Goal: Information Seeking & Learning: Find specific fact

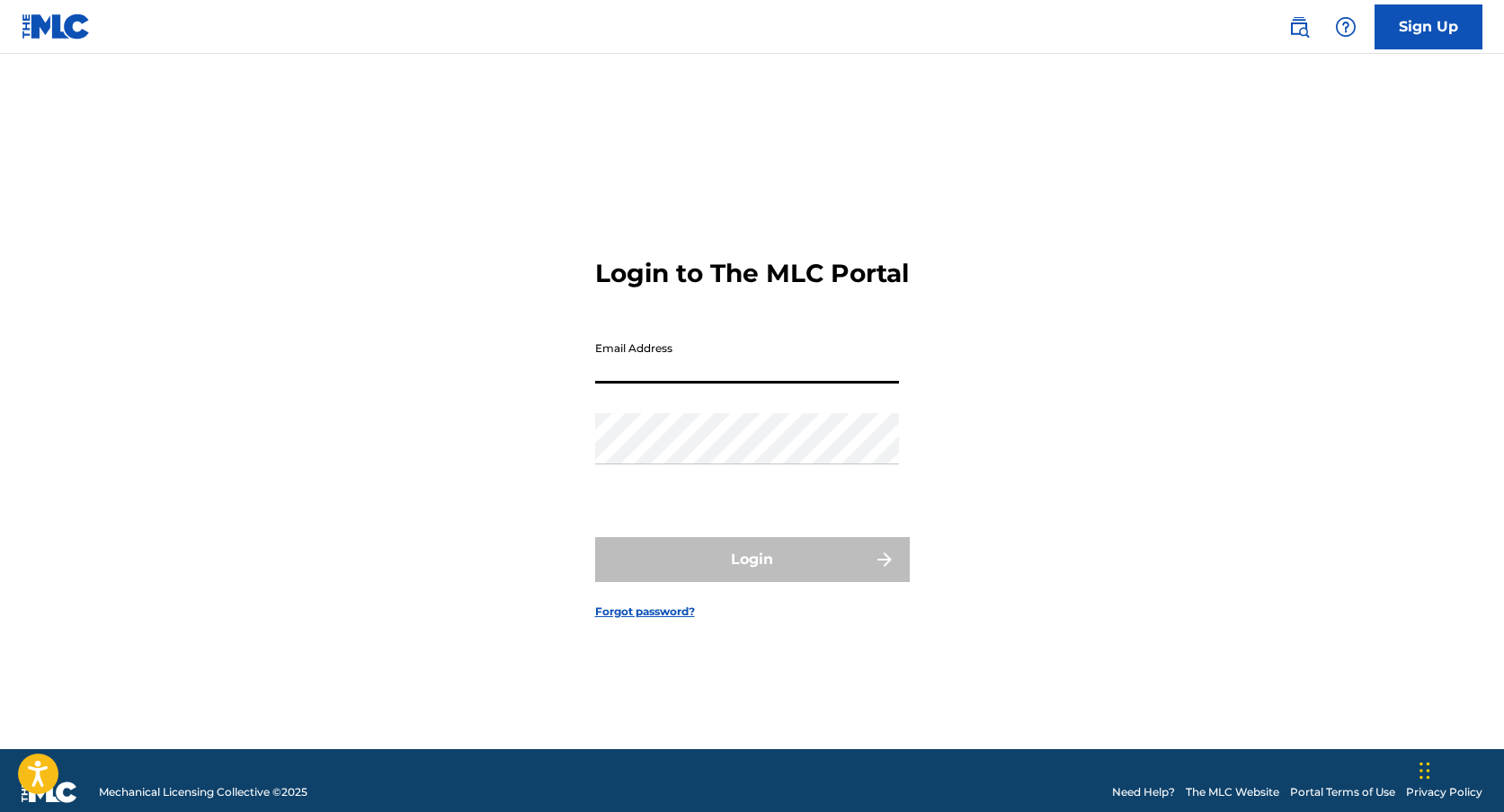
type input "[EMAIL_ADDRESS][DOMAIN_NAME]"
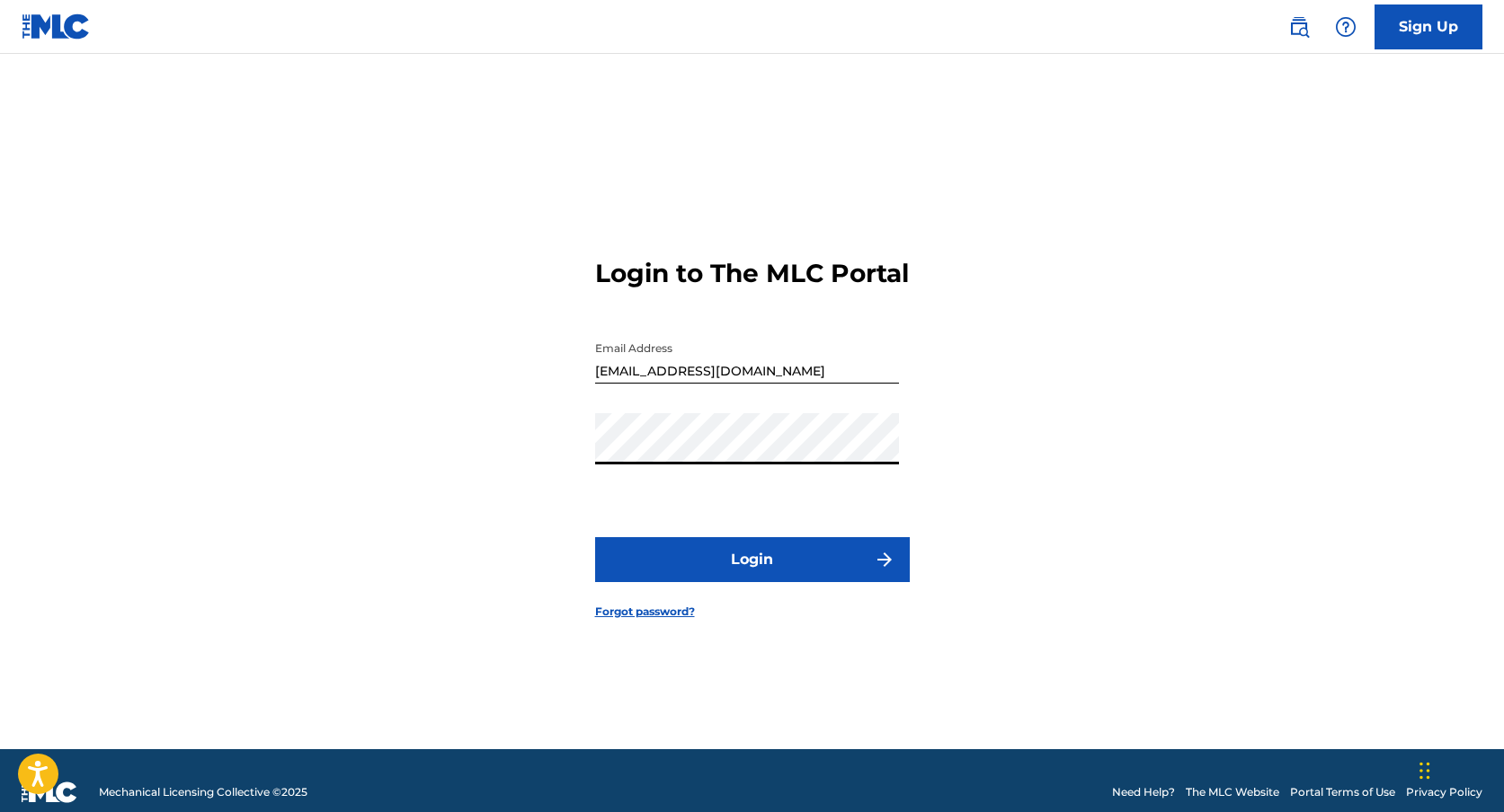
click at [760, 581] on button "Login" at bounding box center [752, 560] width 315 height 45
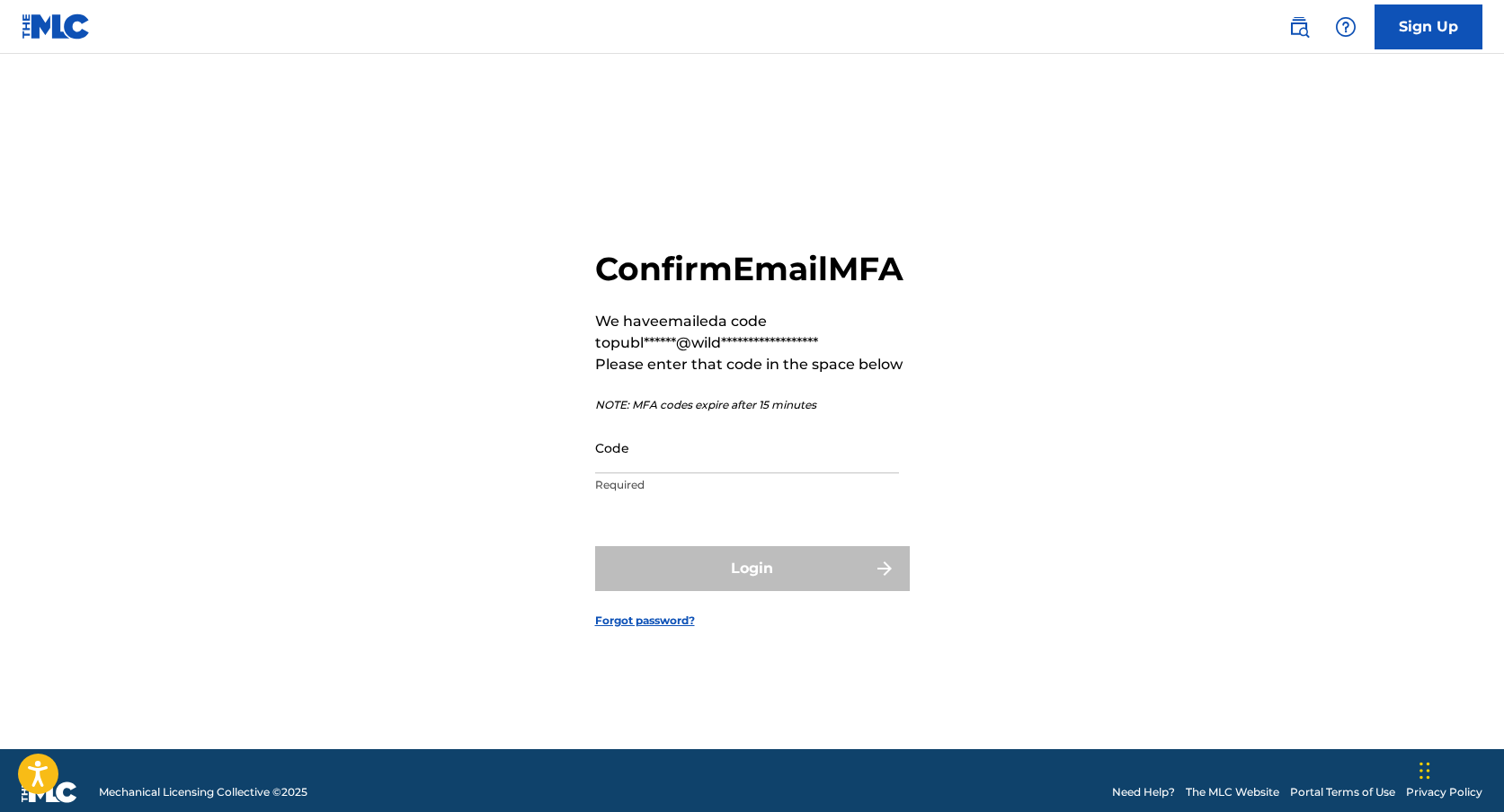
click at [785, 495] on div "Code Required" at bounding box center [746, 462] width 303 height 81
click at [828, 473] on input "Code" at bounding box center [746, 447] width 303 height 51
paste input "405884"
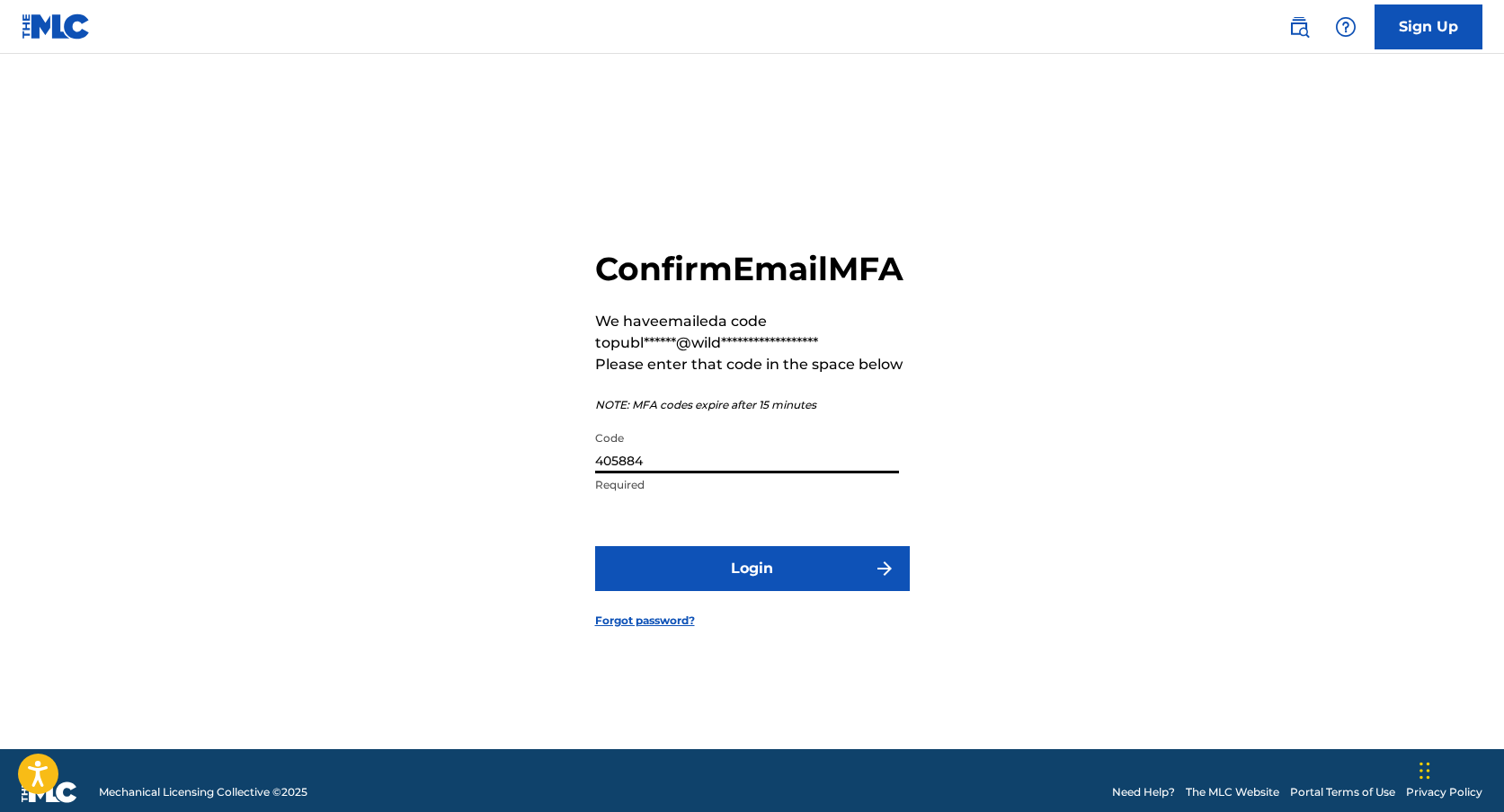
type input "405884"
click at [757, 575] on button "Login" at bounding box center [752, 568] width 315 height 45
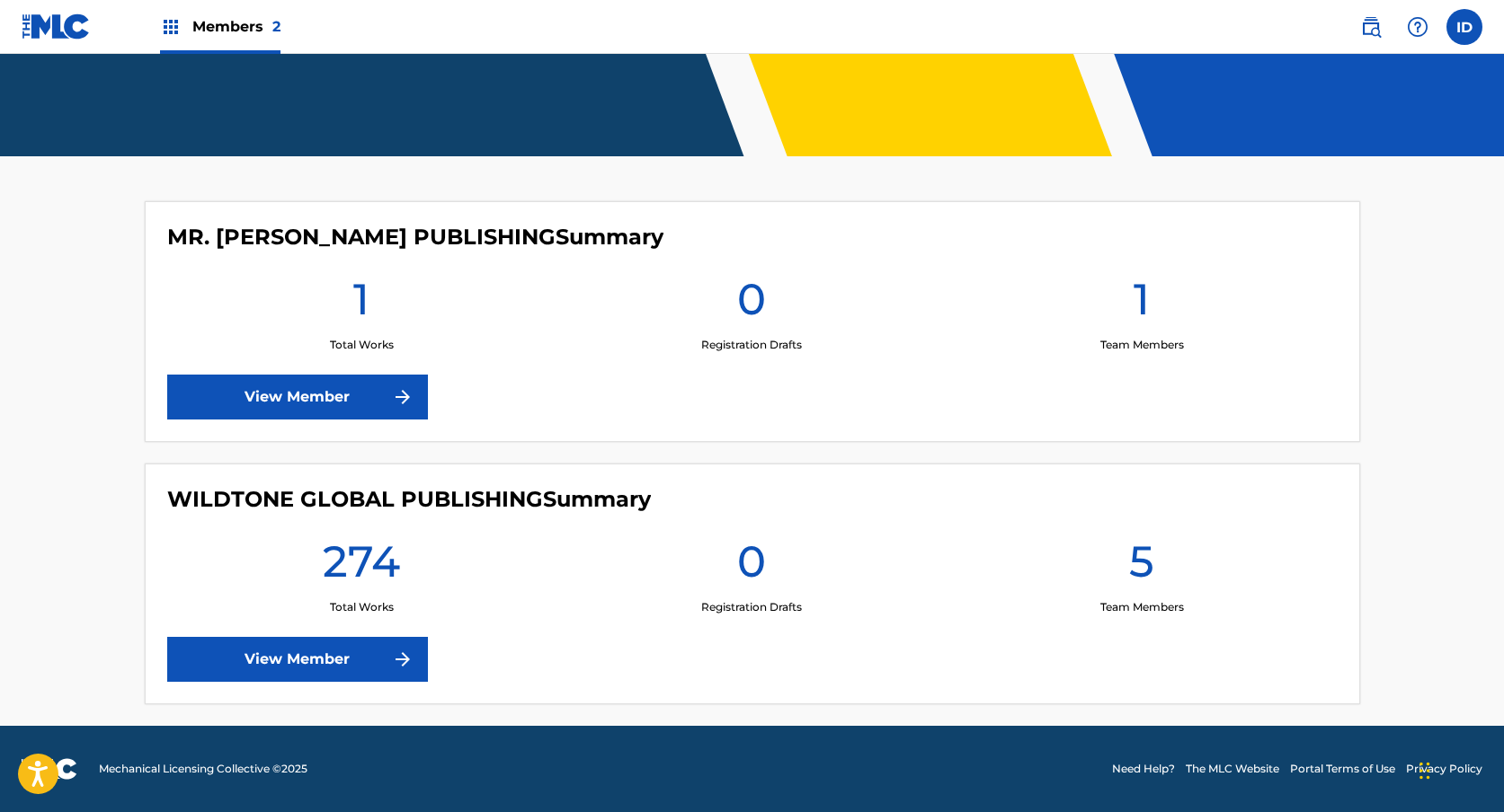
click at [332, 647] on link "View Member" at bounding box center [297, 660] width 260 height 45
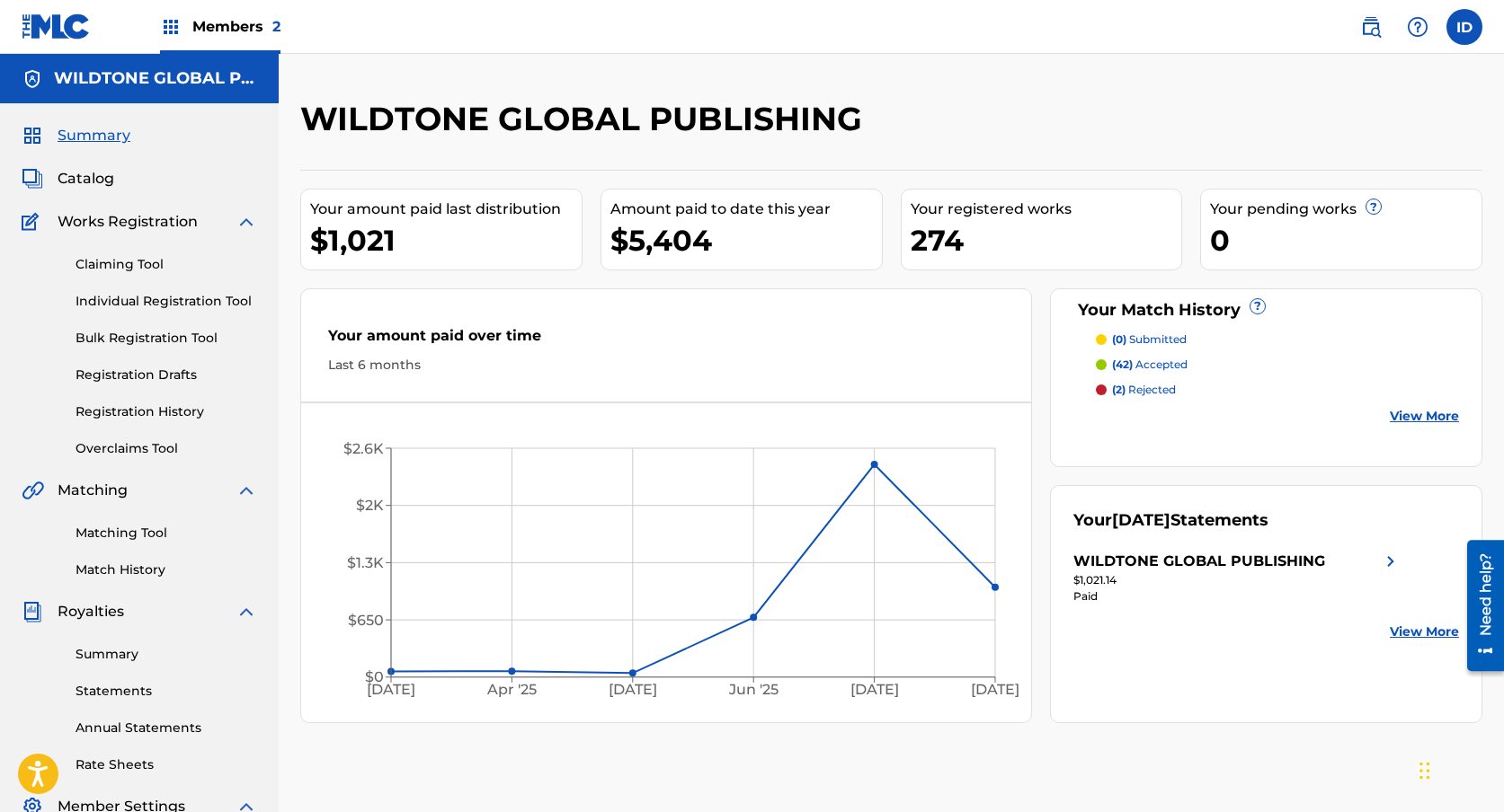
click at [87, 176] on span "Catalog" at bounding box center [86, 178] width 57 height 21
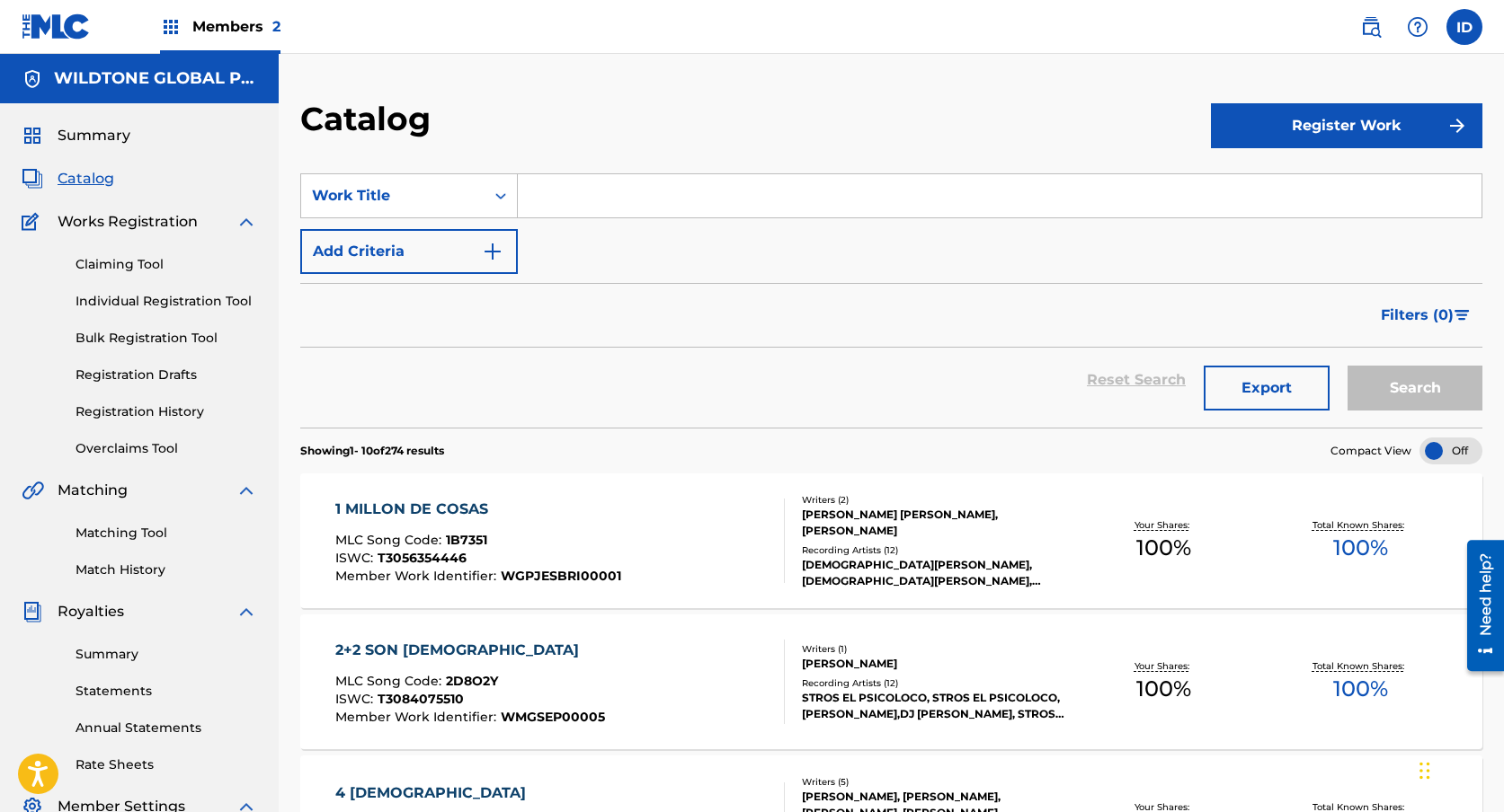
click at [550, 204] on input "Search Form" at bounding box center [1000, 196] width 963 height 43
paste input "N.T.E.V."
type input "N.T.E.V."
click at [1347, 366] on button "Search" at bounding box center [1414, 388] width 134 height 45
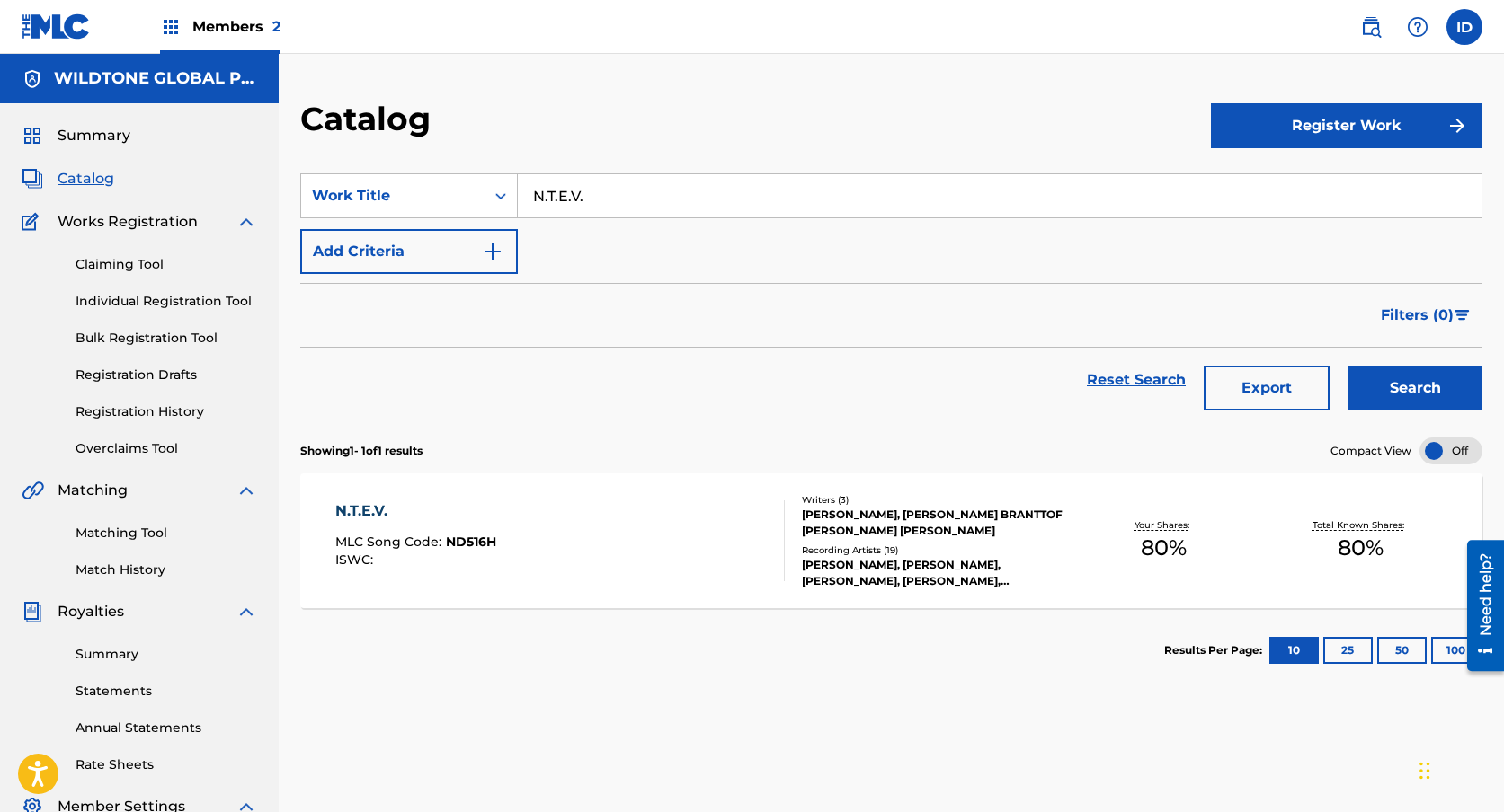
click at [586, 537] on div "N.T.E.V. MLC Song Code : ND516H ISWC :" at bounding box center [559, 540] width 449 height 81
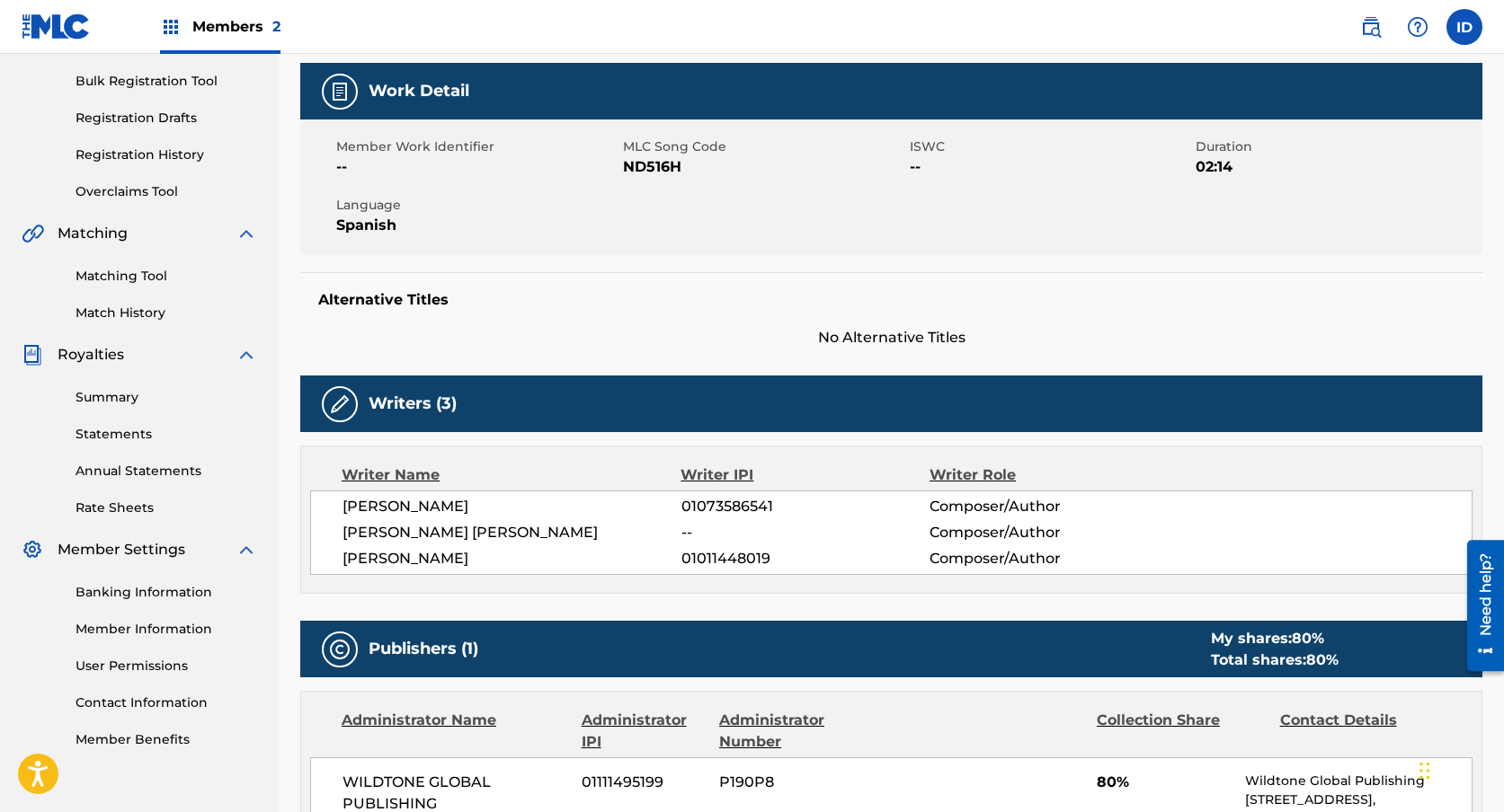
scroll to position [88, 0]
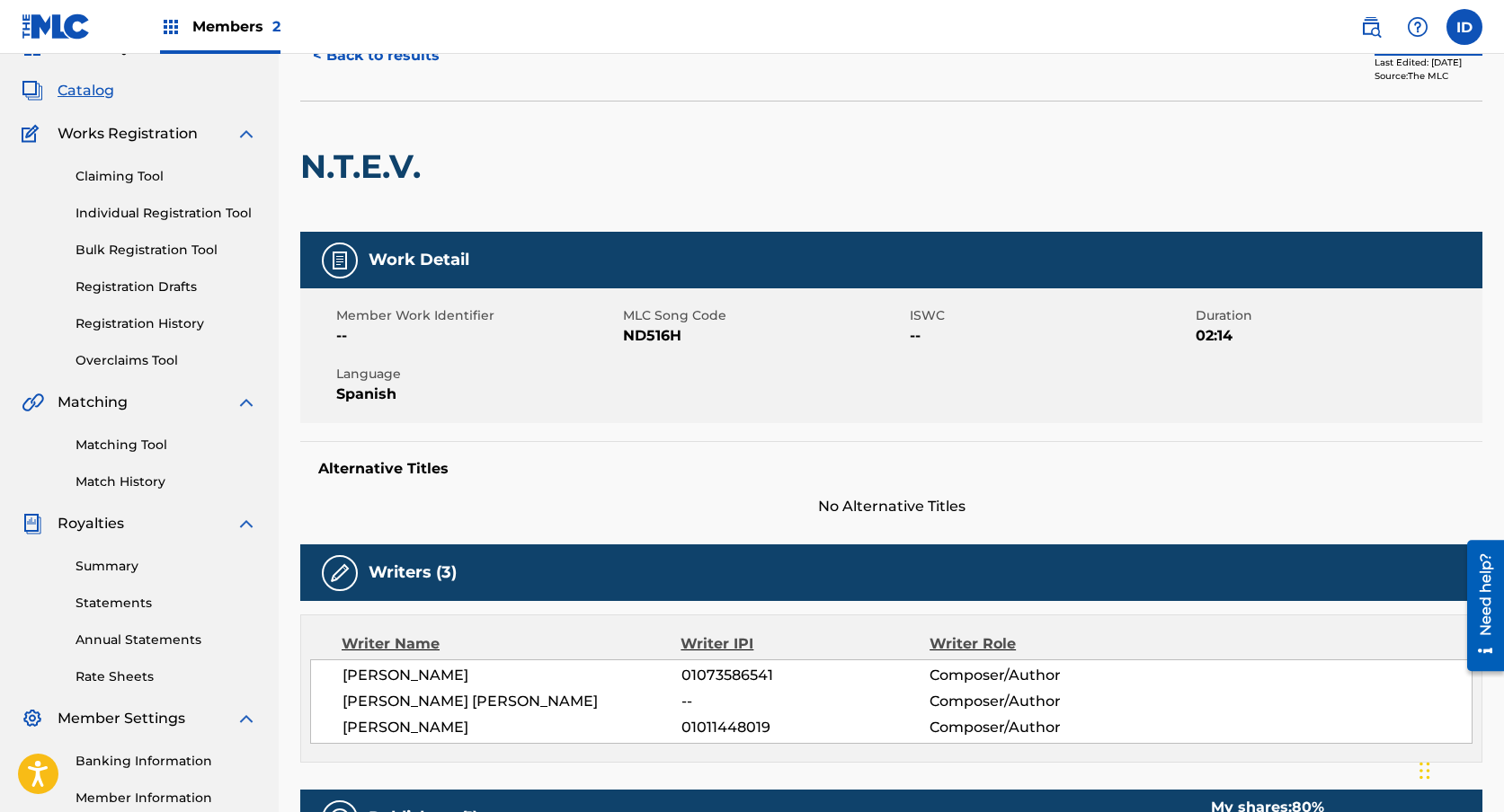
click at [635, 333] on span "ND516H" at bounding box center [764, 336] width 282 height 21
copy span "ND516H"
click at [421, 68] on button "< Back to results" at bounding box center [376, 56] width 152 height 45
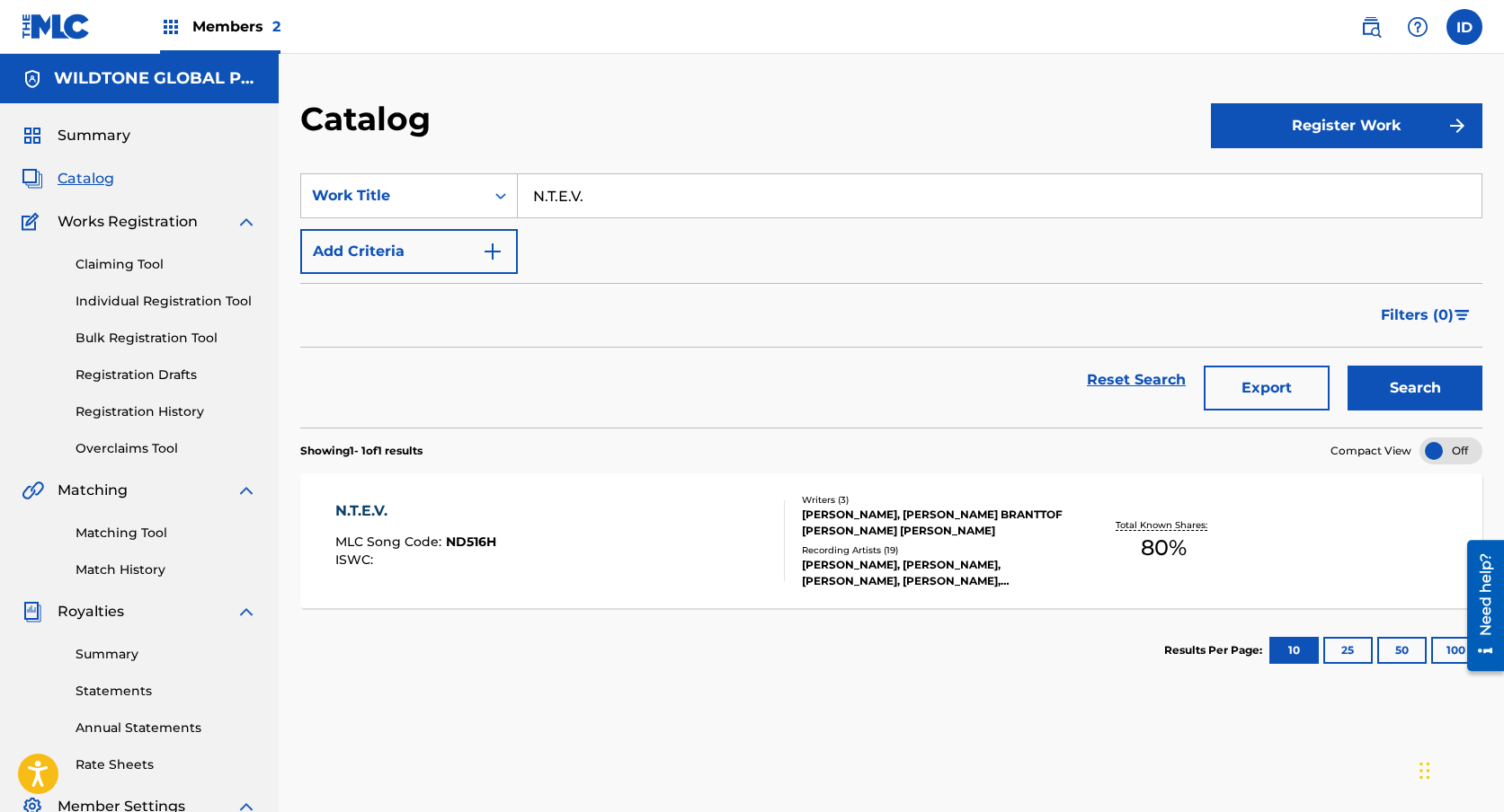
click at [783, 192] on input "N.T.E.V." at bounding box center [1000, 196] width 963 height 43
paste input "ME DIO PA' TI"
type input "ME DIO PA' TI"
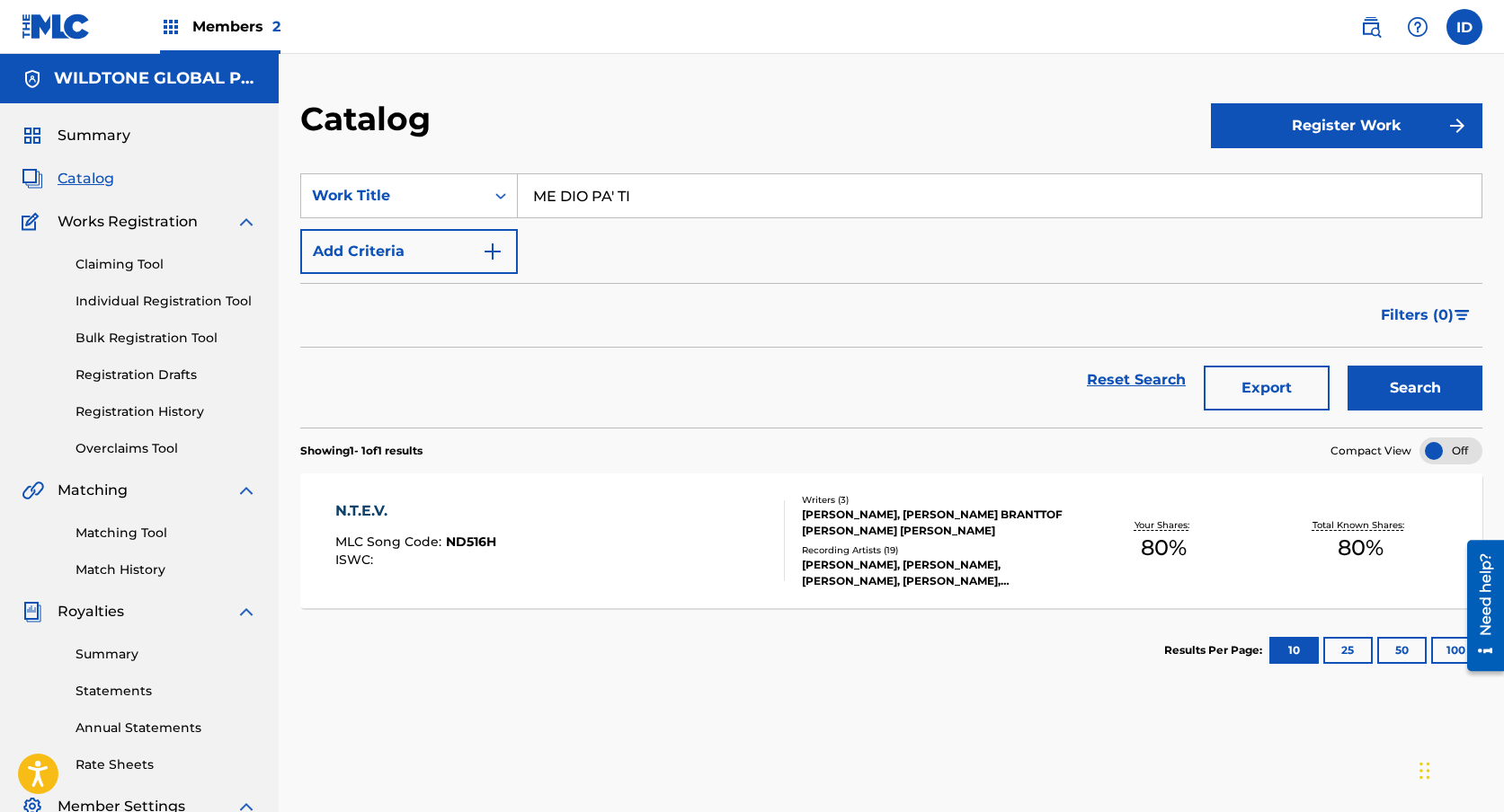
click at [1347, 366] on button "Search" at bounding box center [1414, 388] width 134 height 45
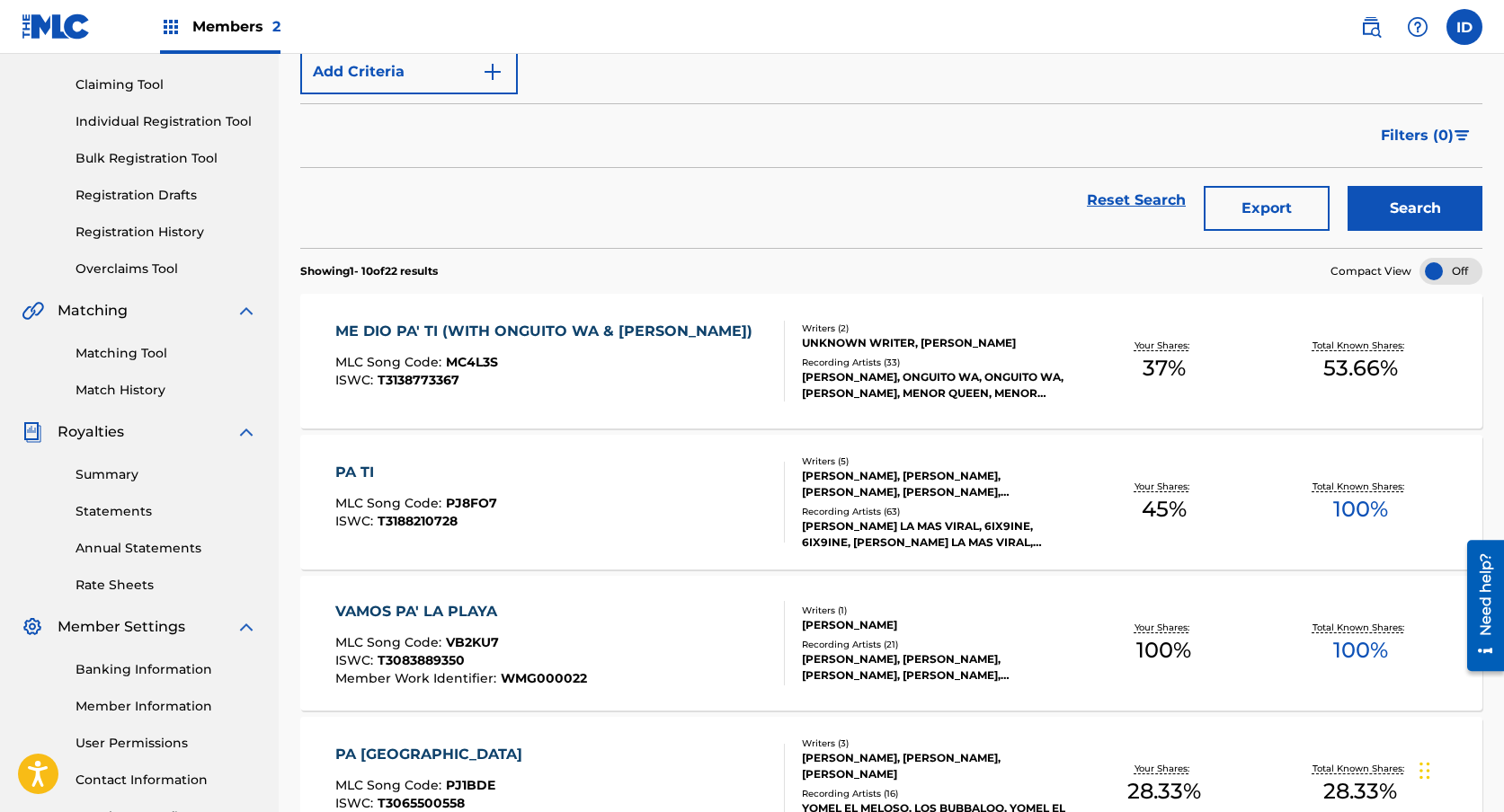
scroll to position [181, 0]
click at [601, 387] on div "ME DIO PA' TI (WITH ONGUITO WA & ZUNNA) MLC Song Code : MC4L3S ISWC : T31387733…" at bounding box center [548, 359] width 426 height 81
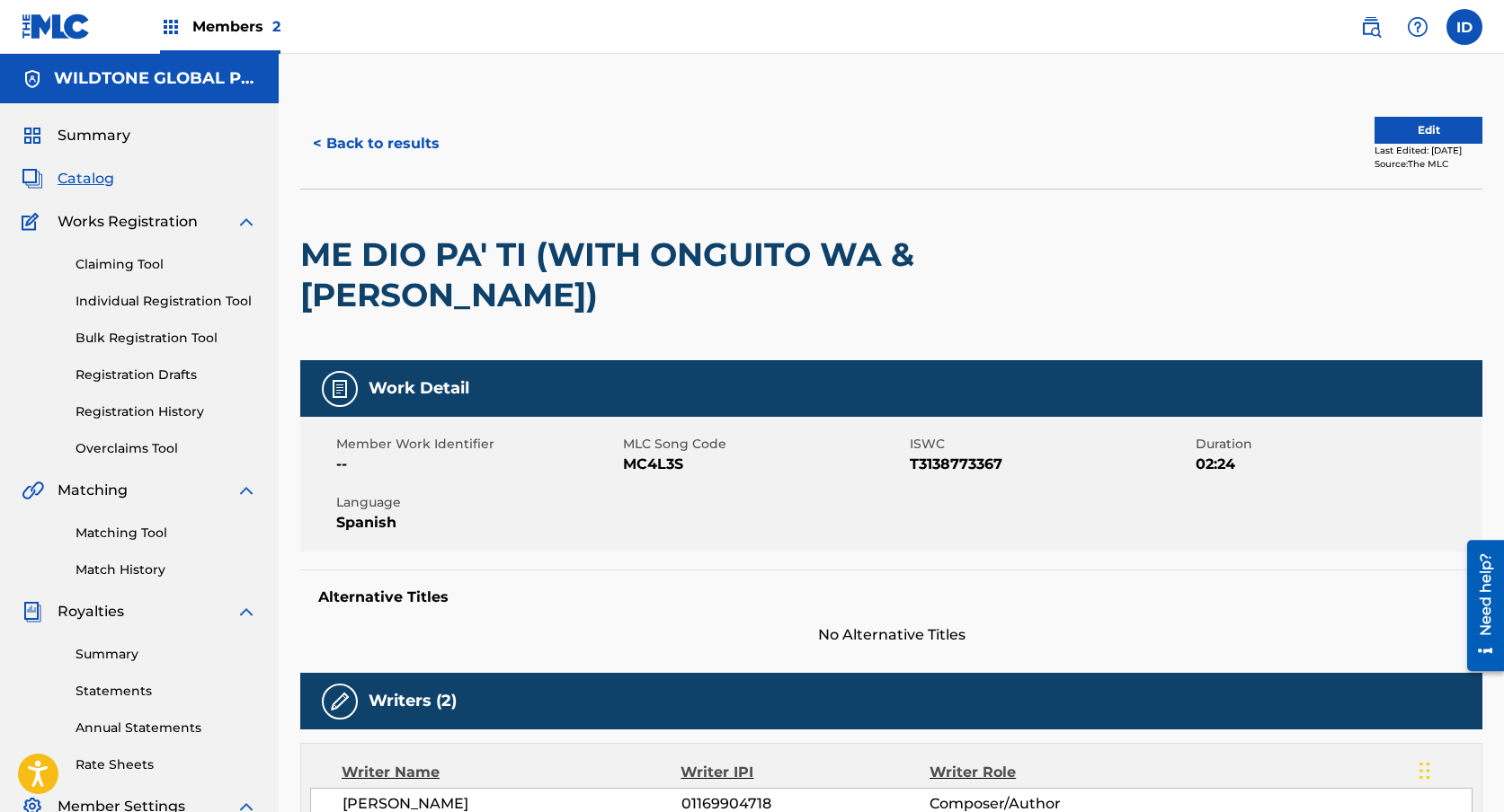
click at [643, 466] on span "MC4L3S" at bounding box center [764, 464] width 282 height 21
copy span "MC4L3S"
